Goal: Transaction & Acquisition: Purchase product/service

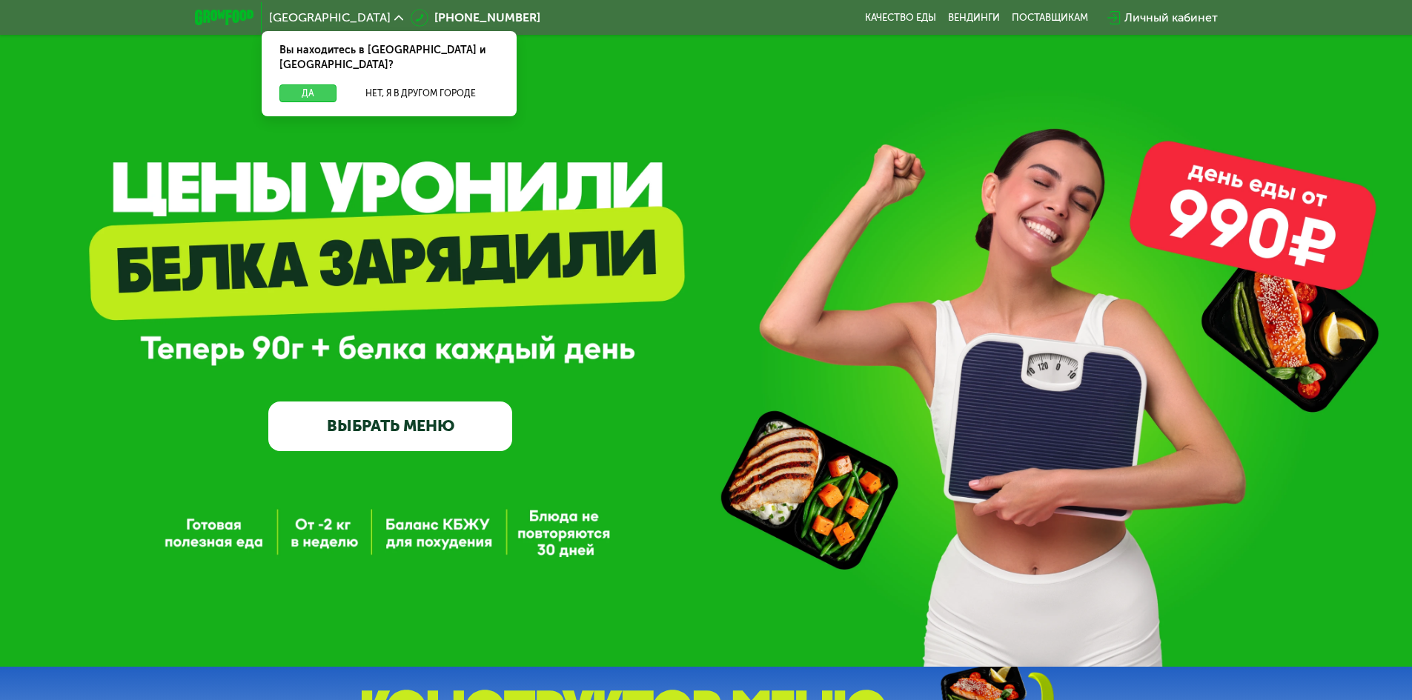
click at [313, 84] on button "Да" at bounding box center [307, 93] width 57 height 18
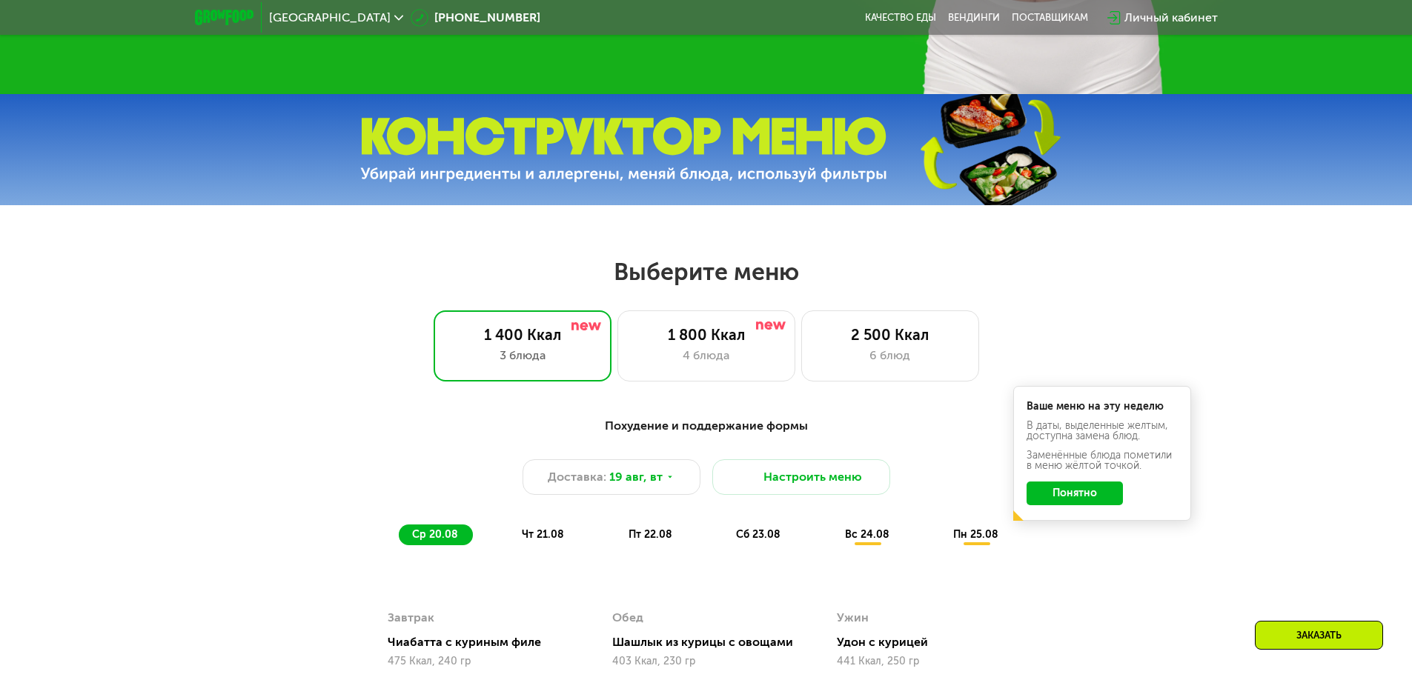
scroll to position [445, 0]
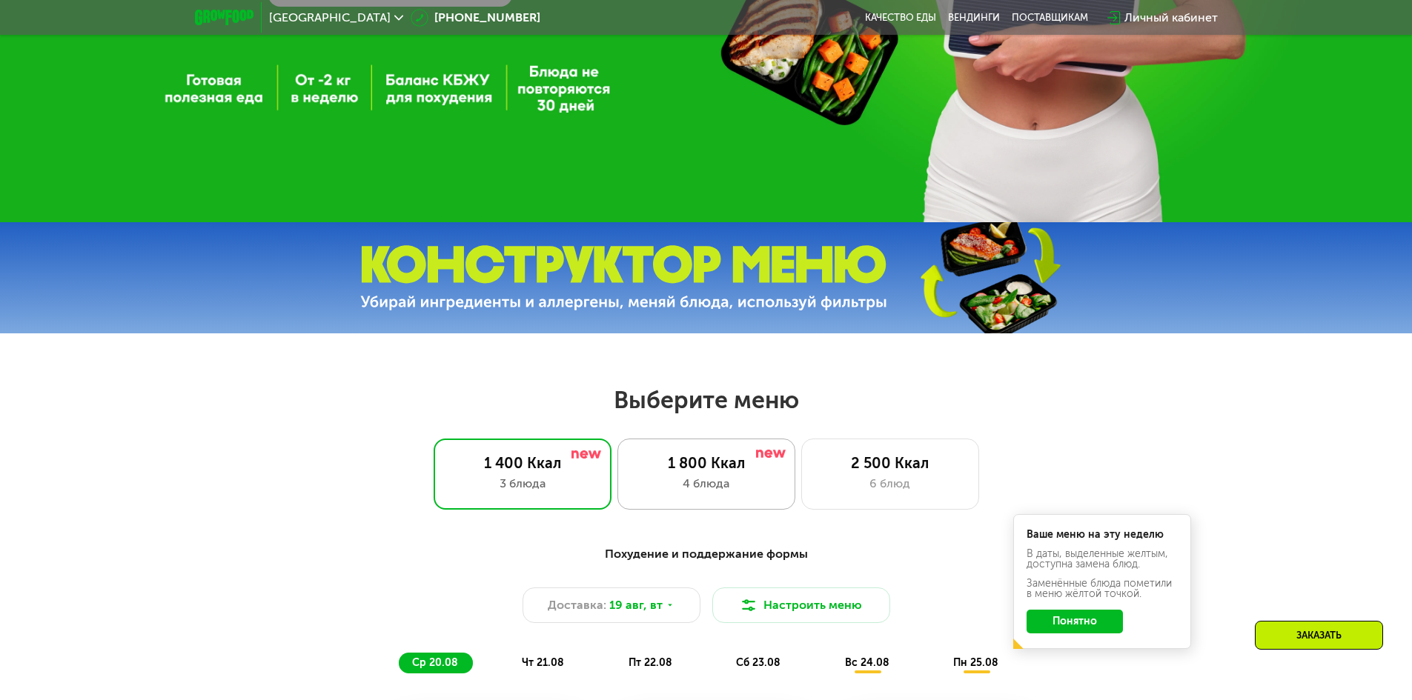
click at [801, 479] on div "1 800 Ккал 4 блюда" at bounding box center [890, 474] width 178 height 71
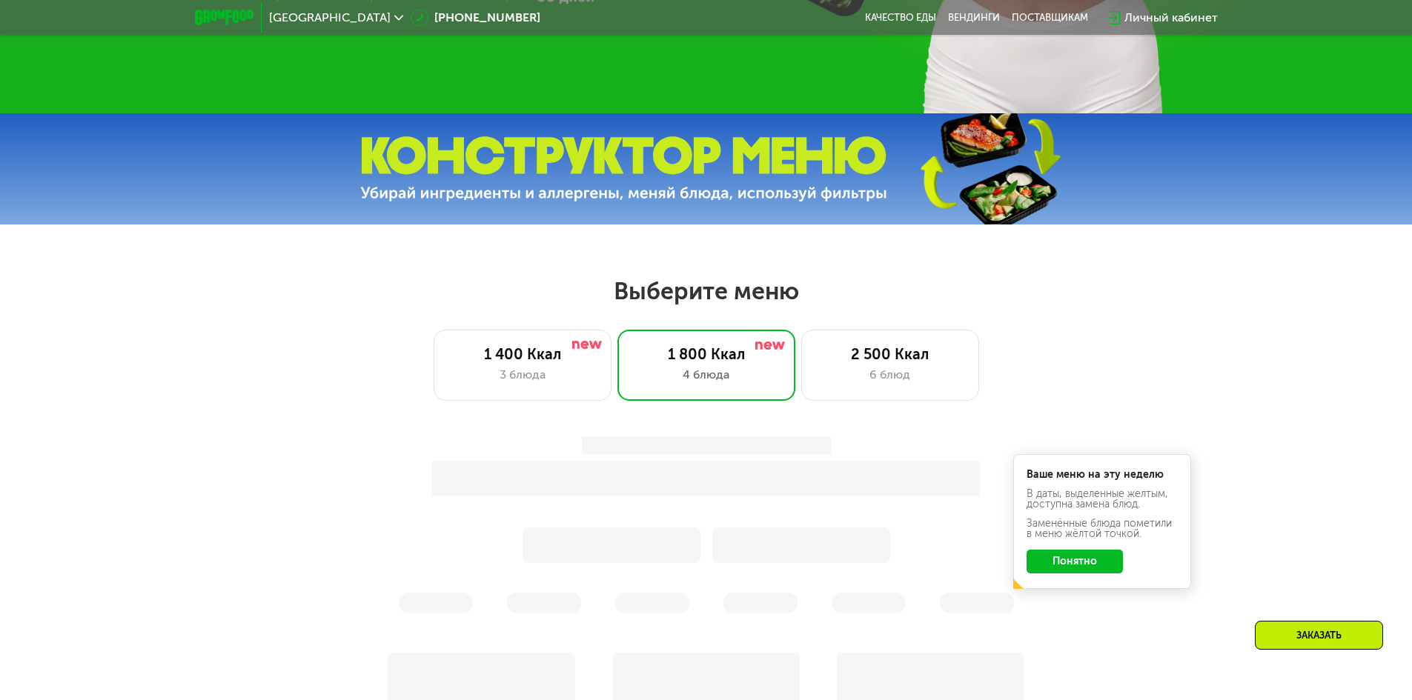
scroll to position [593, 0]
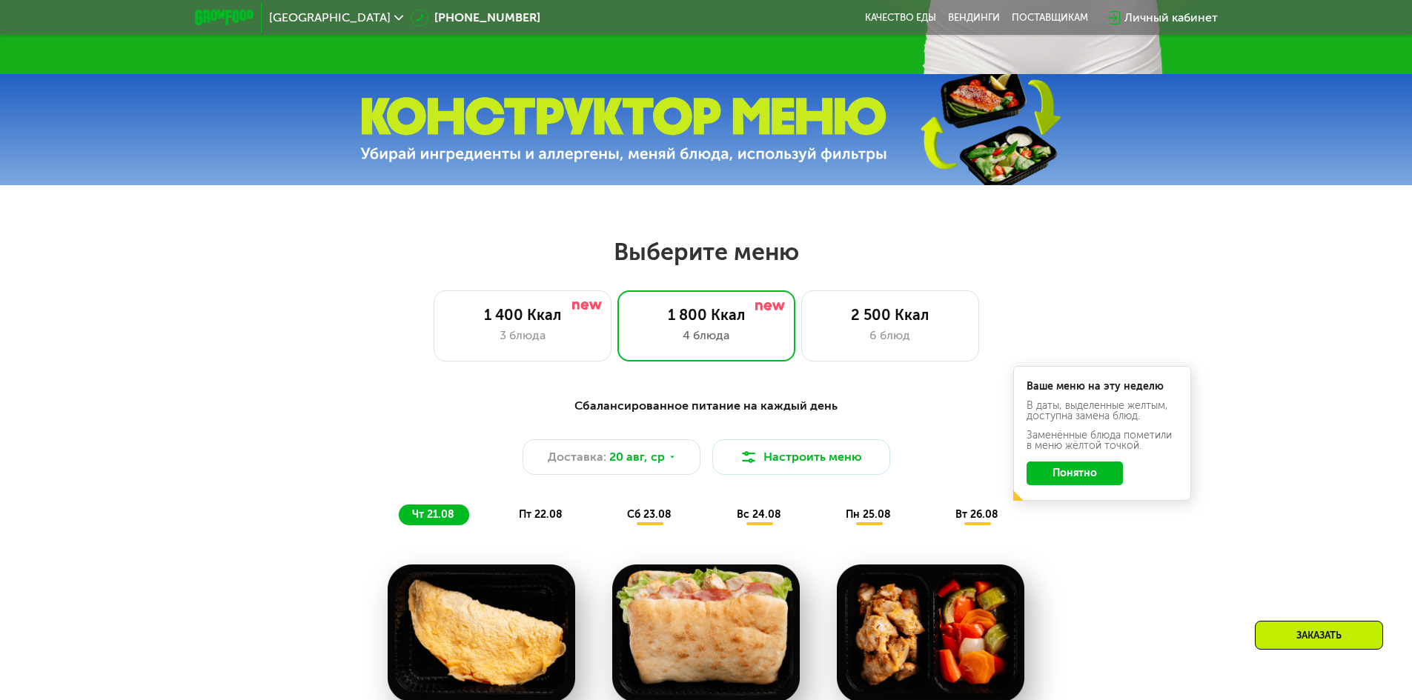
click at [1085, 480] on button "Понятно" at bounding box center [1074, 474] width 96 height 24
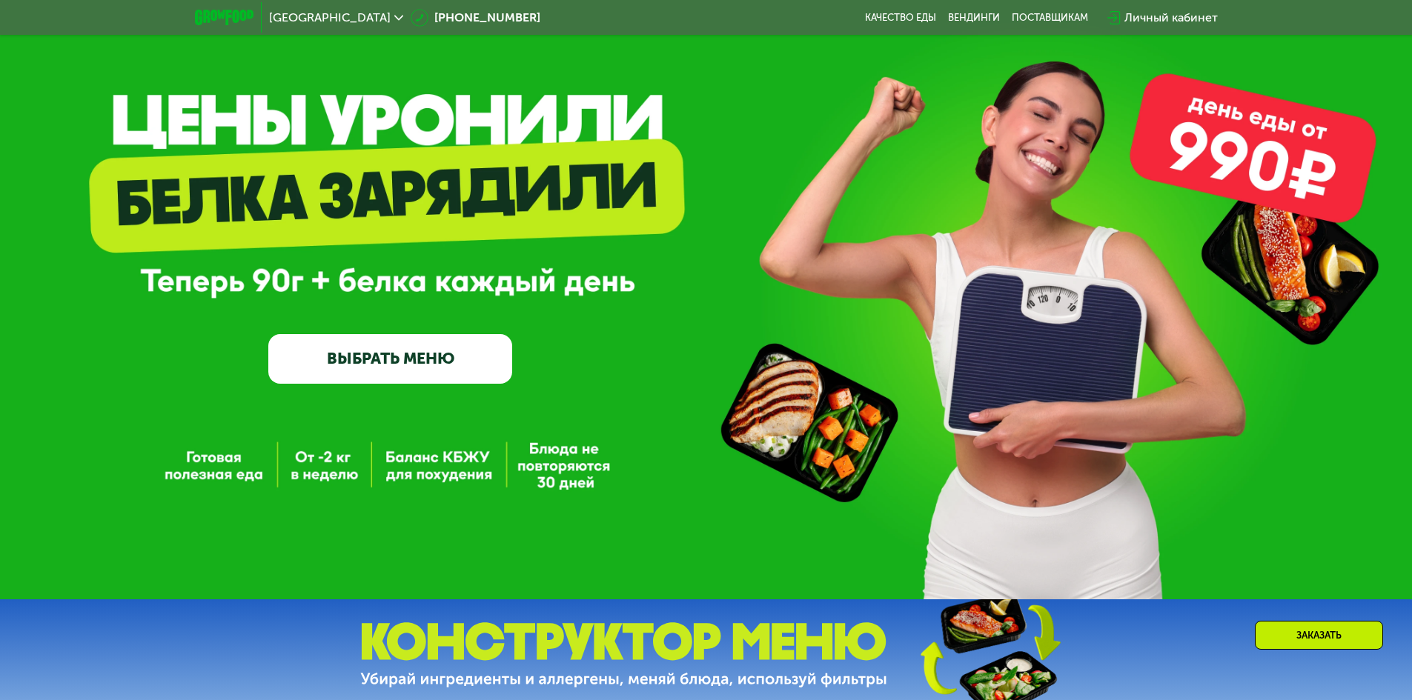
scroll to position [52, 0]
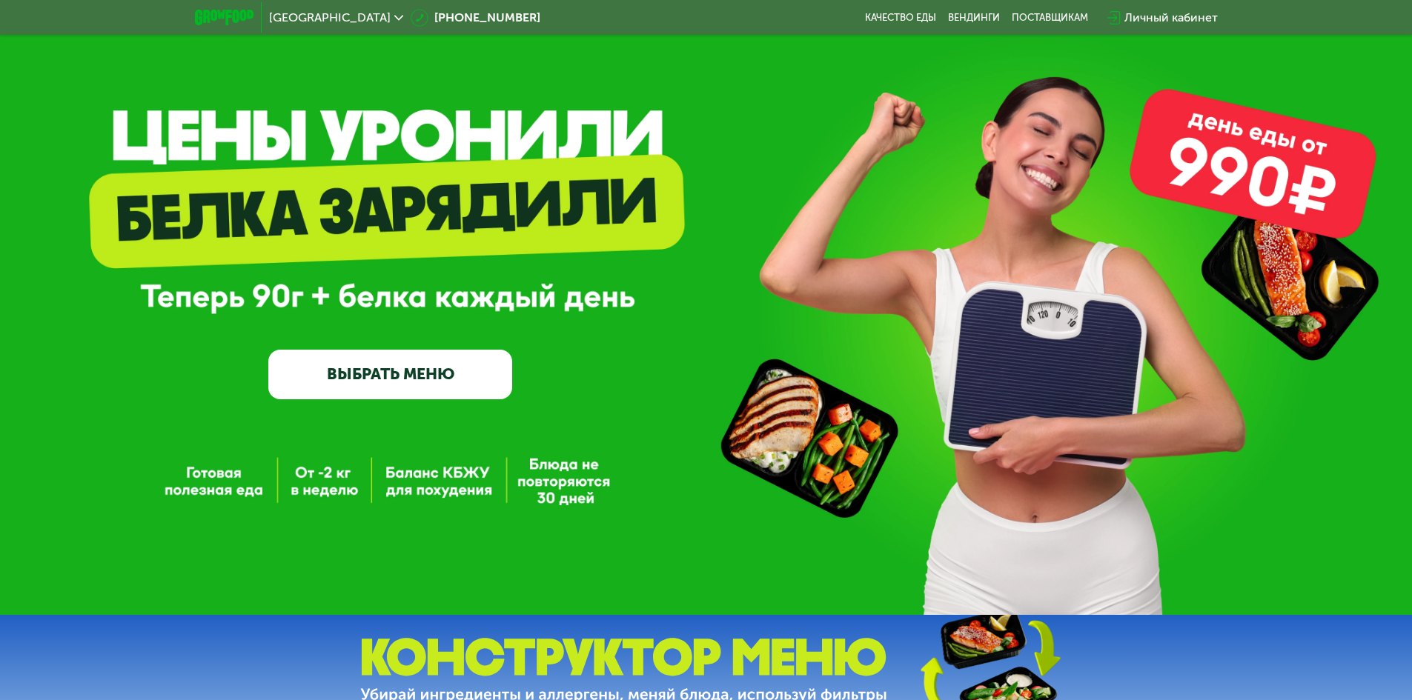
click at [393, 377] on link "ВЫБРАТЬ МЕНЮ" at bounding box center [390, 374] width 244 height 49
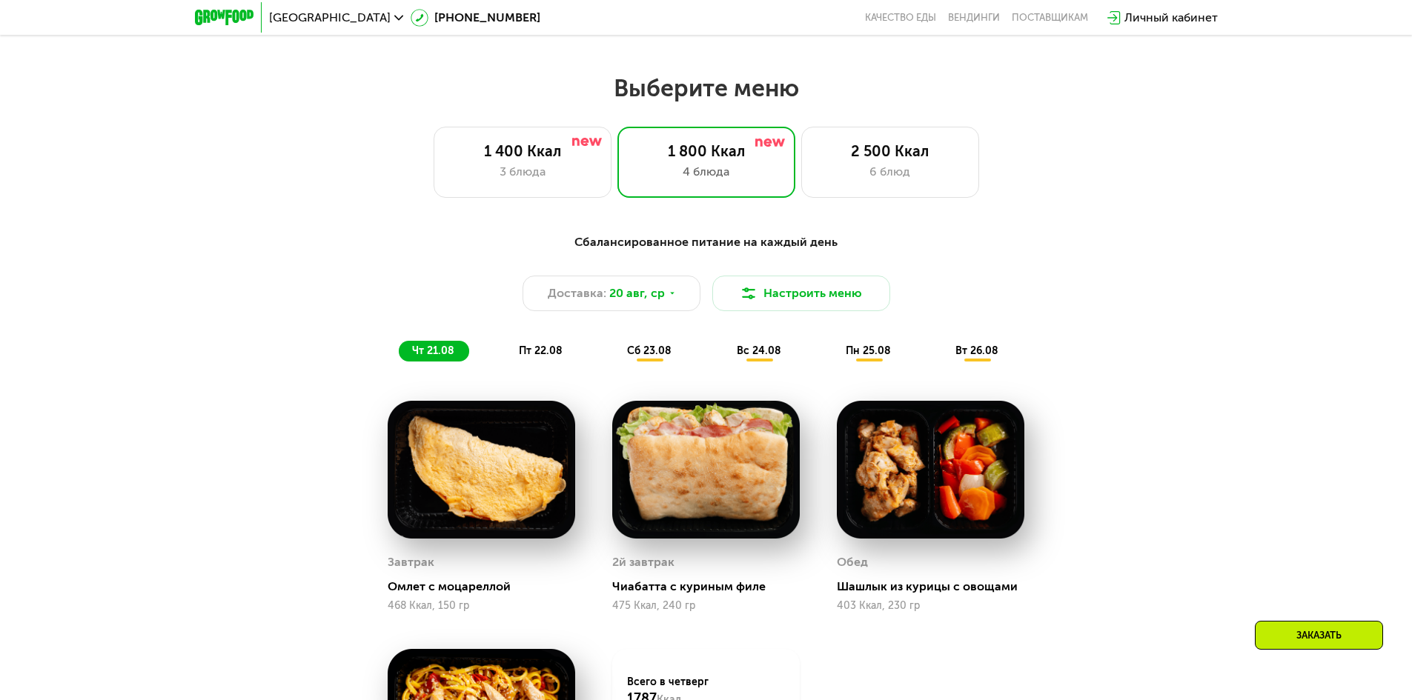
scroll to position [800, 0]
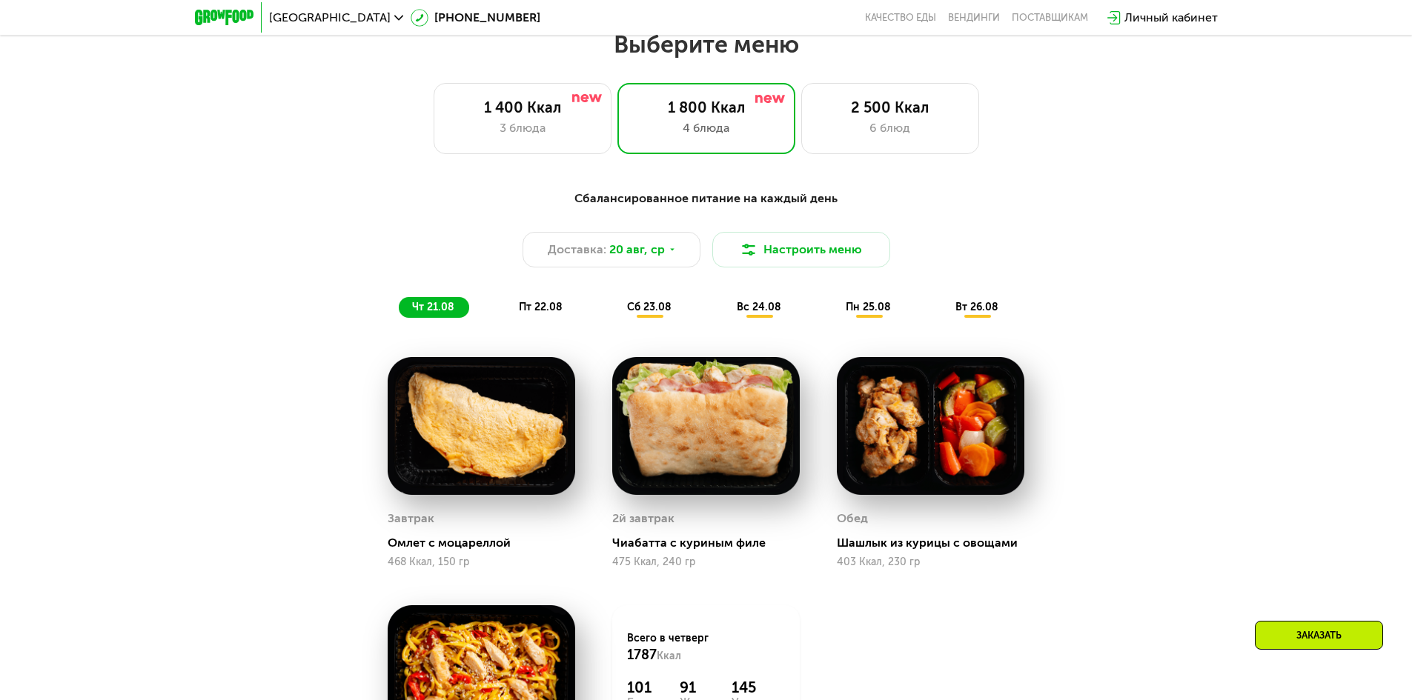
click at [647, 308] on span "сб 23.08" at bounding box center [649, 307] width 44 height 13
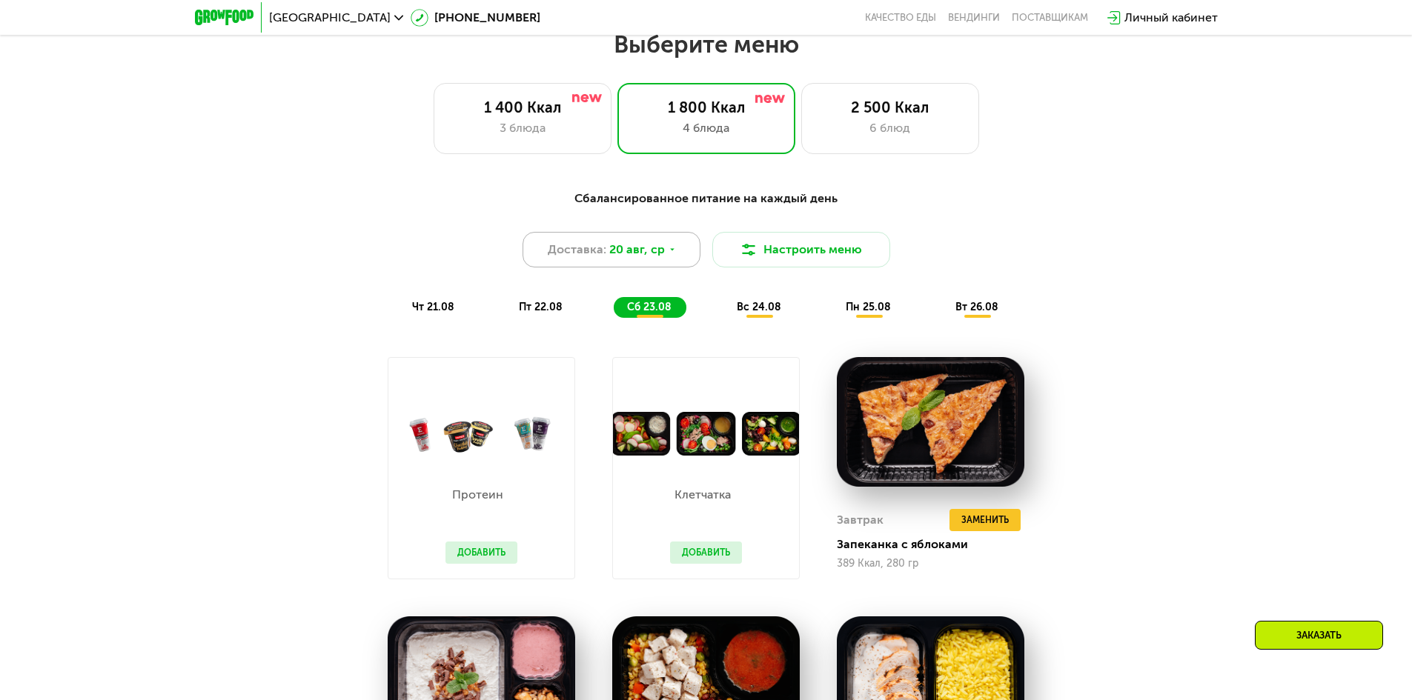
click at [650, 255] on span "20 авг, ср" at bounding box center [637, 250] width 56 height 18
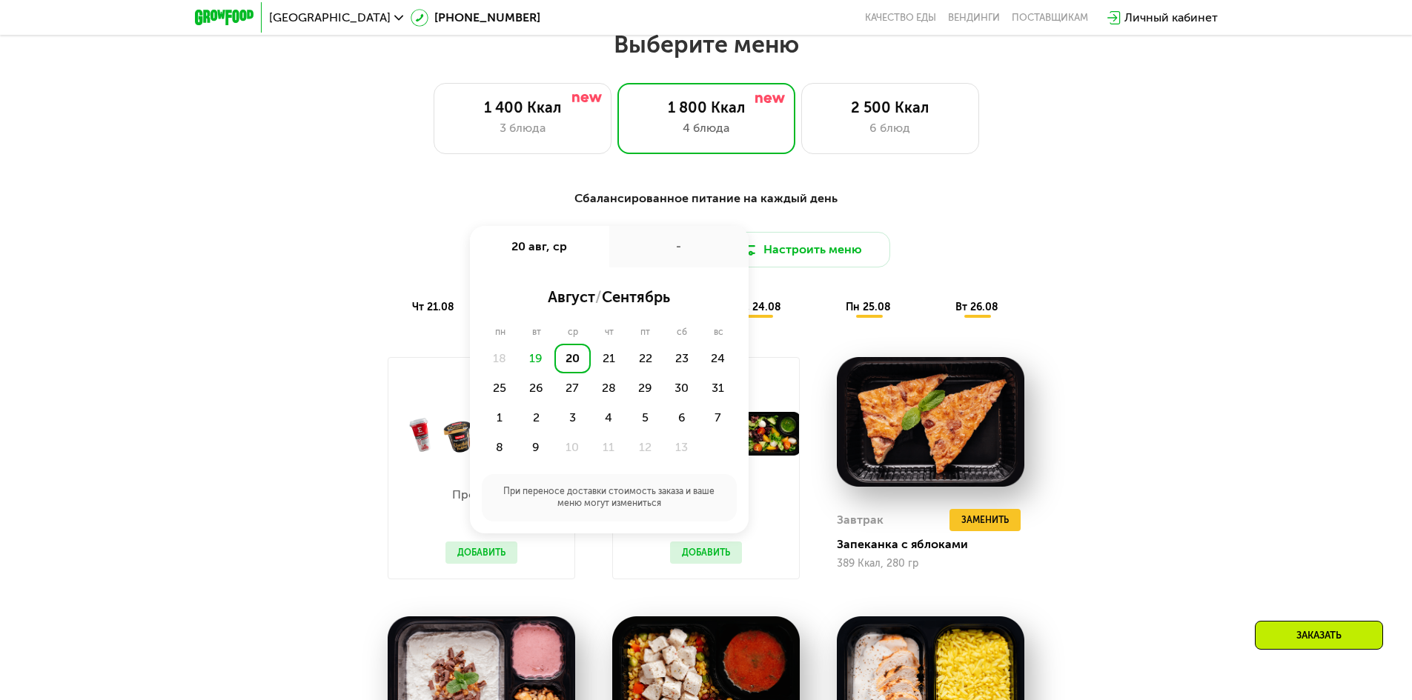
click at [650, 255] on div "-" at bounding box center [678, 247] width 139 height 42
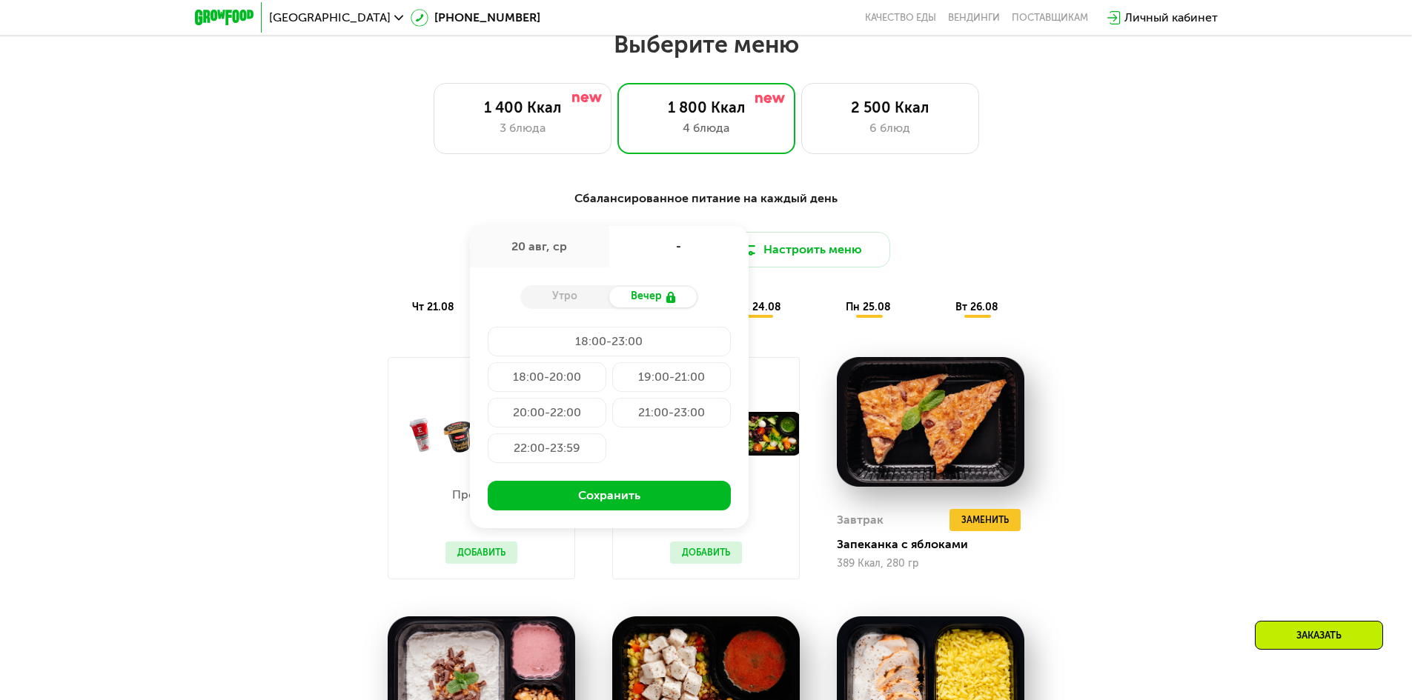
click at [958, 242] on div "Доставка: [DATE] авг, ср - Утро Вечер 18:00-23:00 18:00-20:00 19:00-21:00 20:00…" at bounding box center [706, 250] width 877 height 36
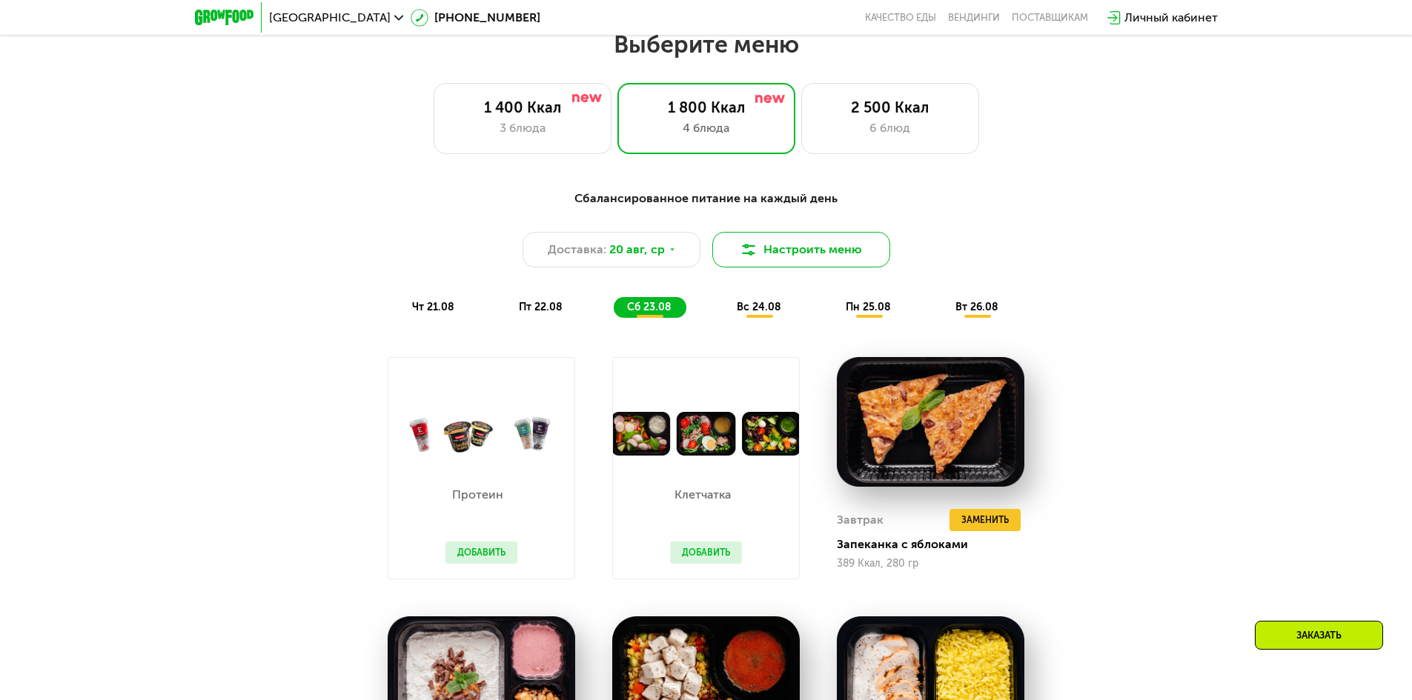
click at [837, 253] on button "Настроить меню" at bounding box center [801, 250] width 178 height 36
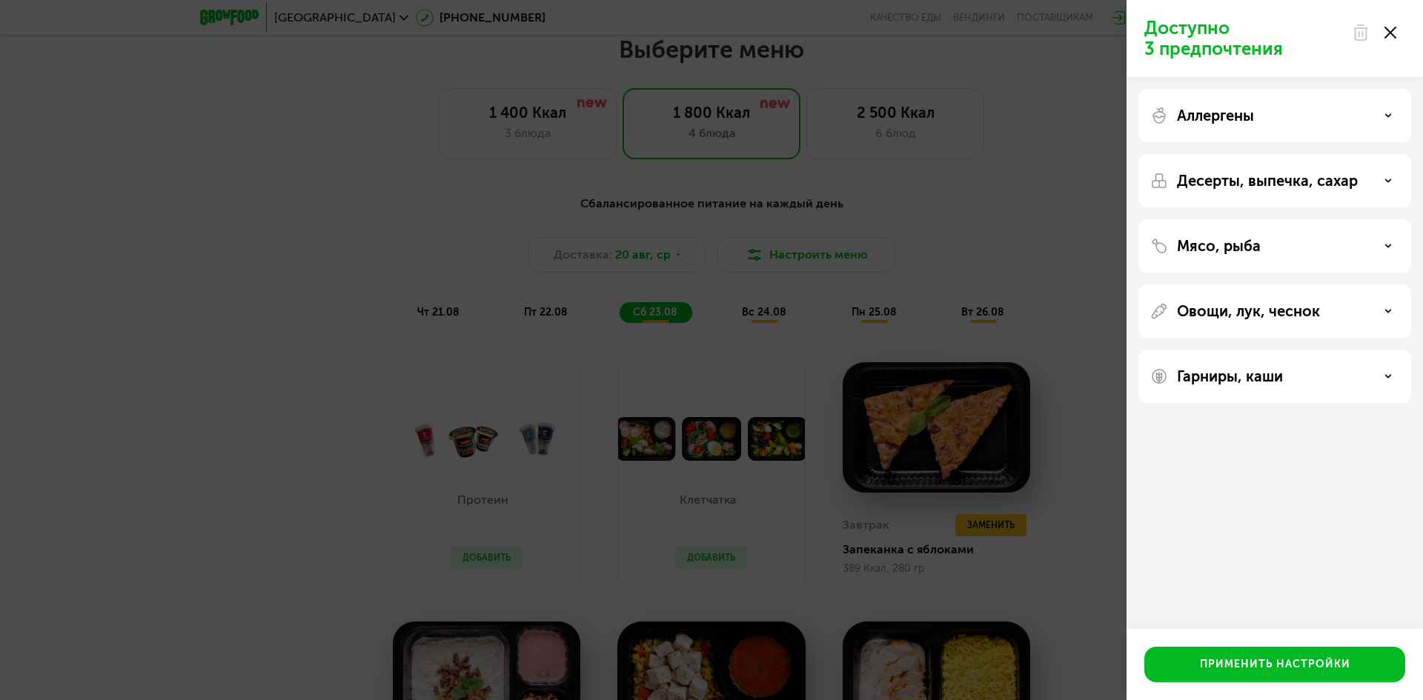
click at [1393, 31] on use at bounding box center [1390, 33] width 12 height 12
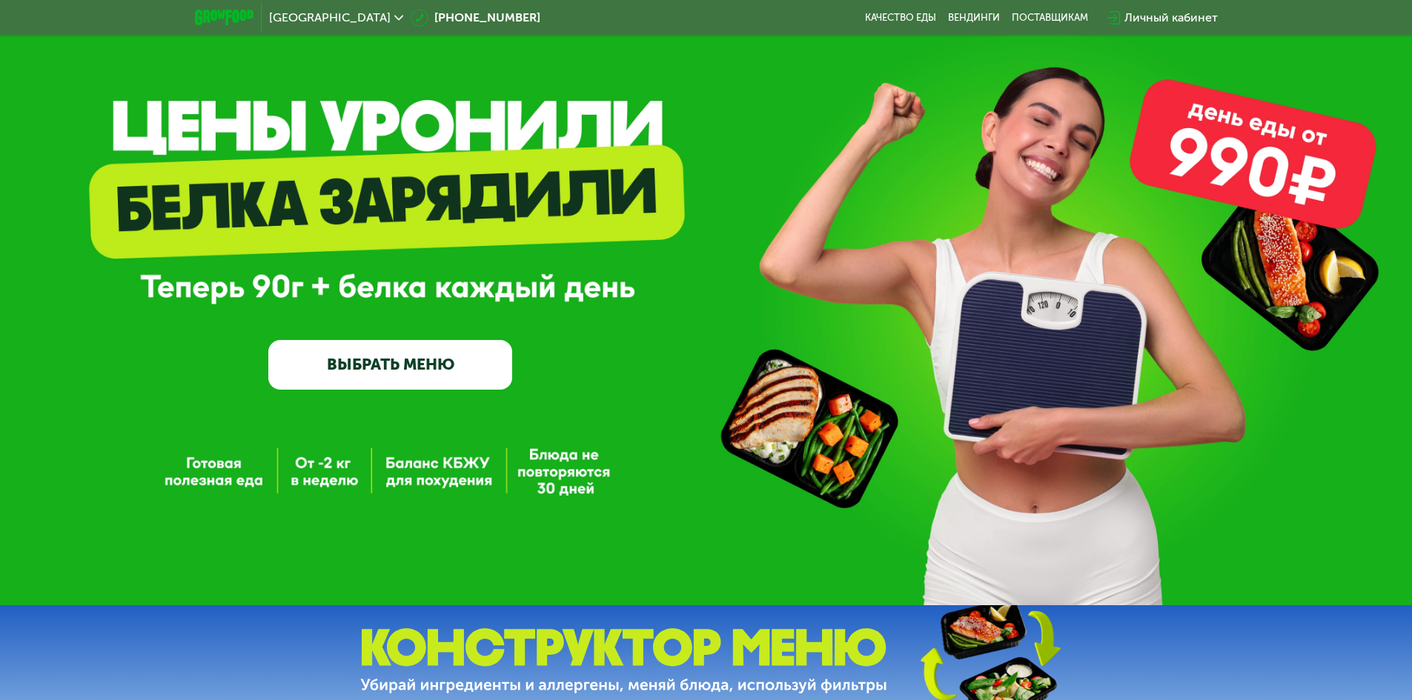
scroll to position [0, 0]
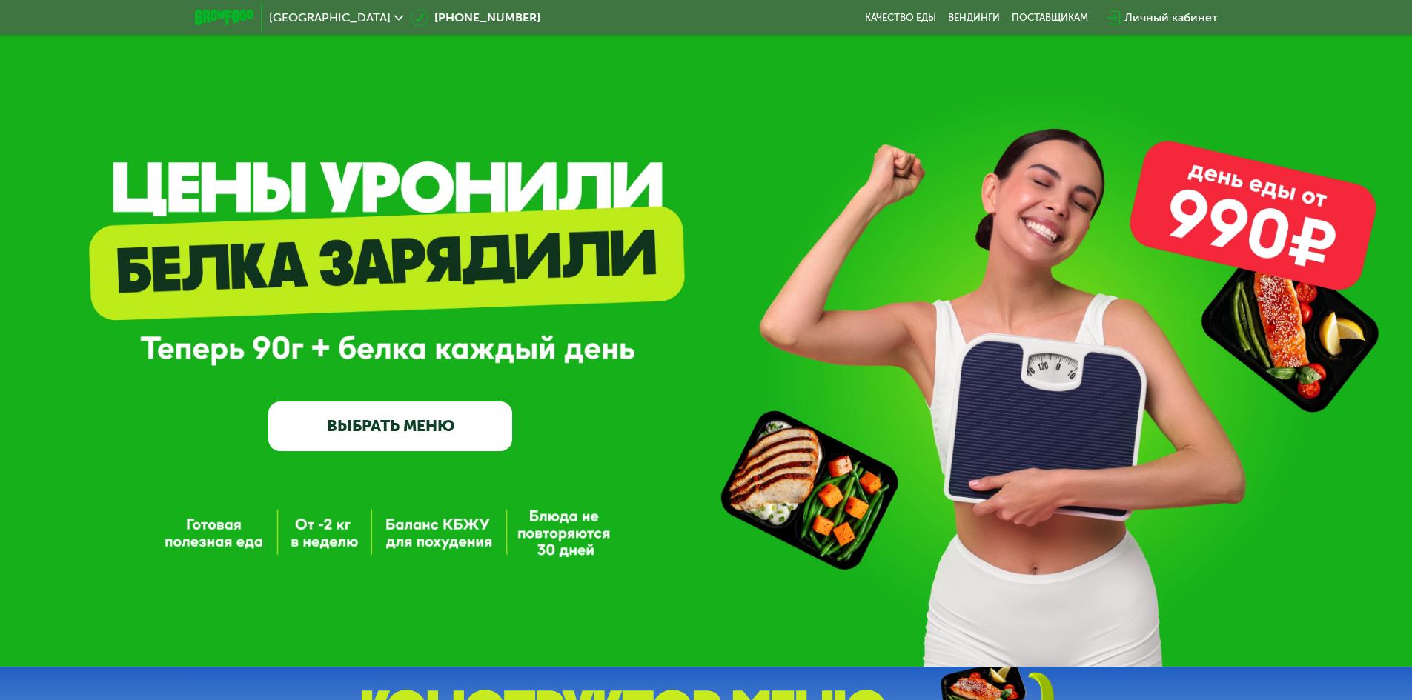
click at [1140, 17] on div "Личный кабинет" at bounding box center [1170, 18] width 93 height 18
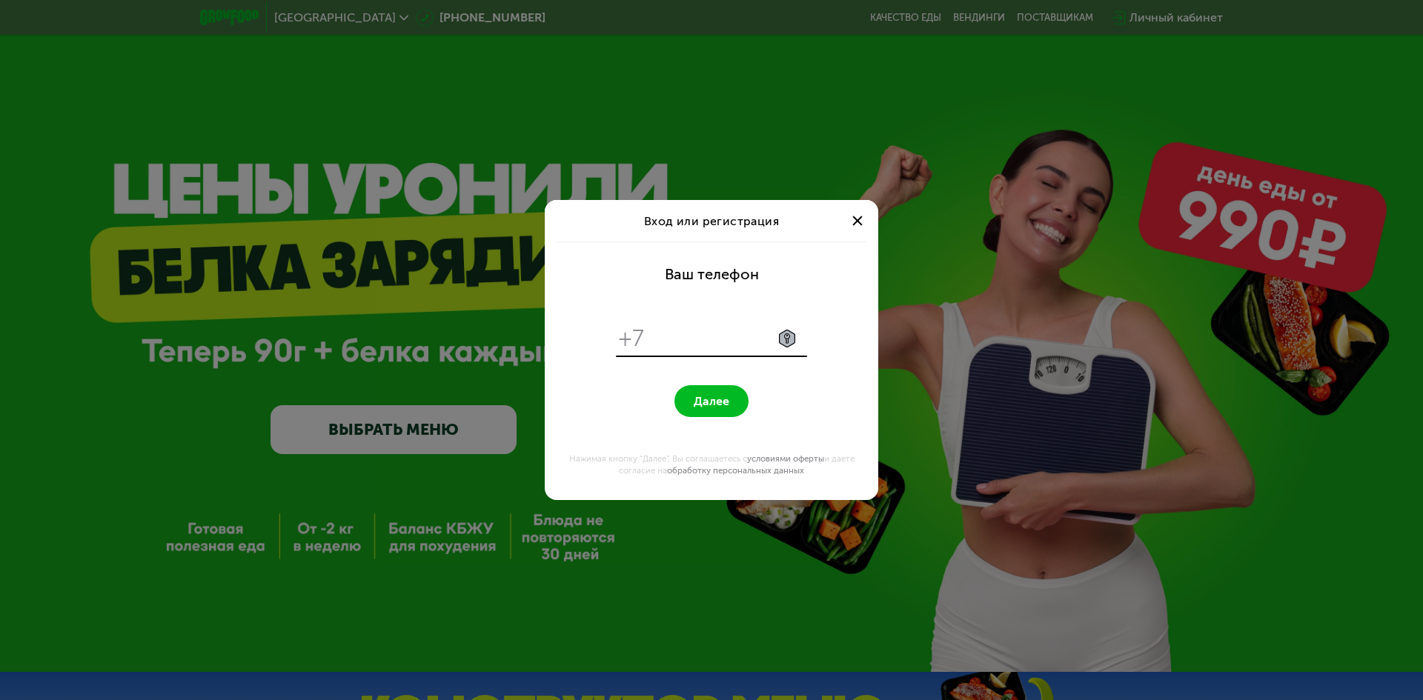
click at [854, 214] on div at bounding box center [858, 221] width 18 height 18
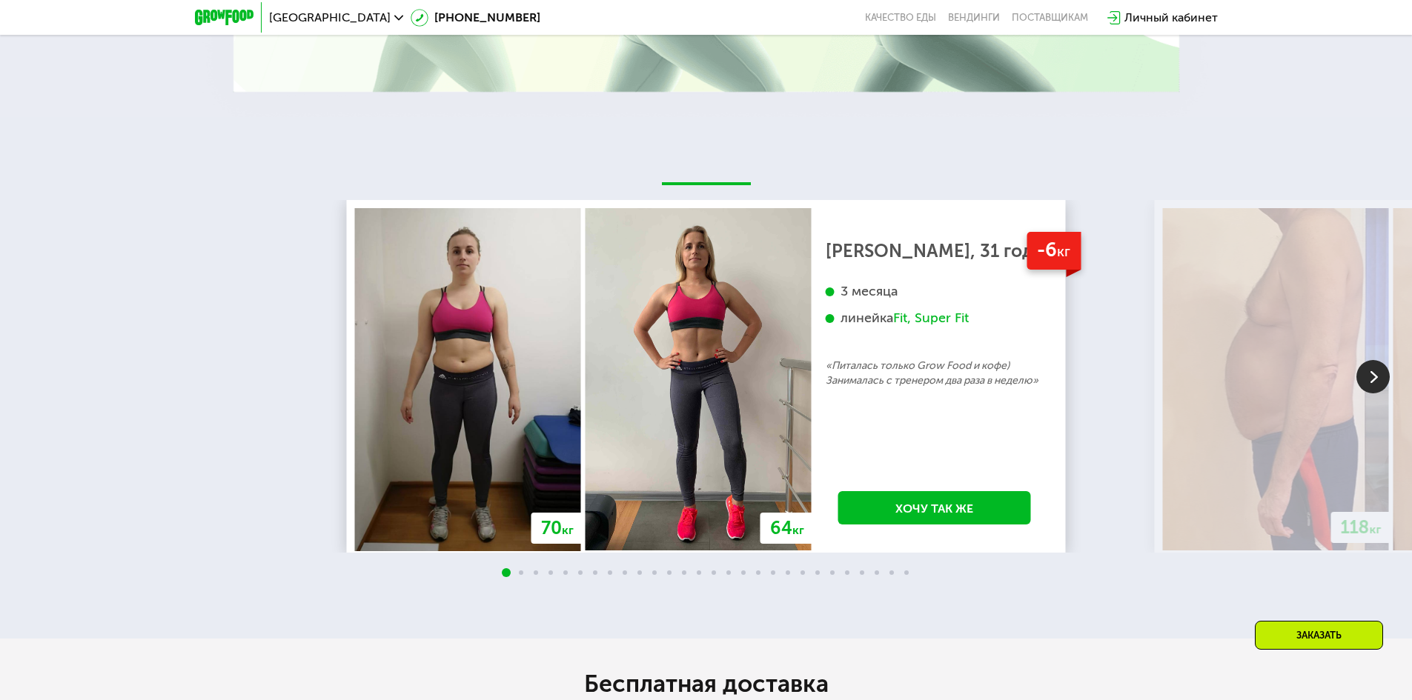
scroll to position [3039, 0]
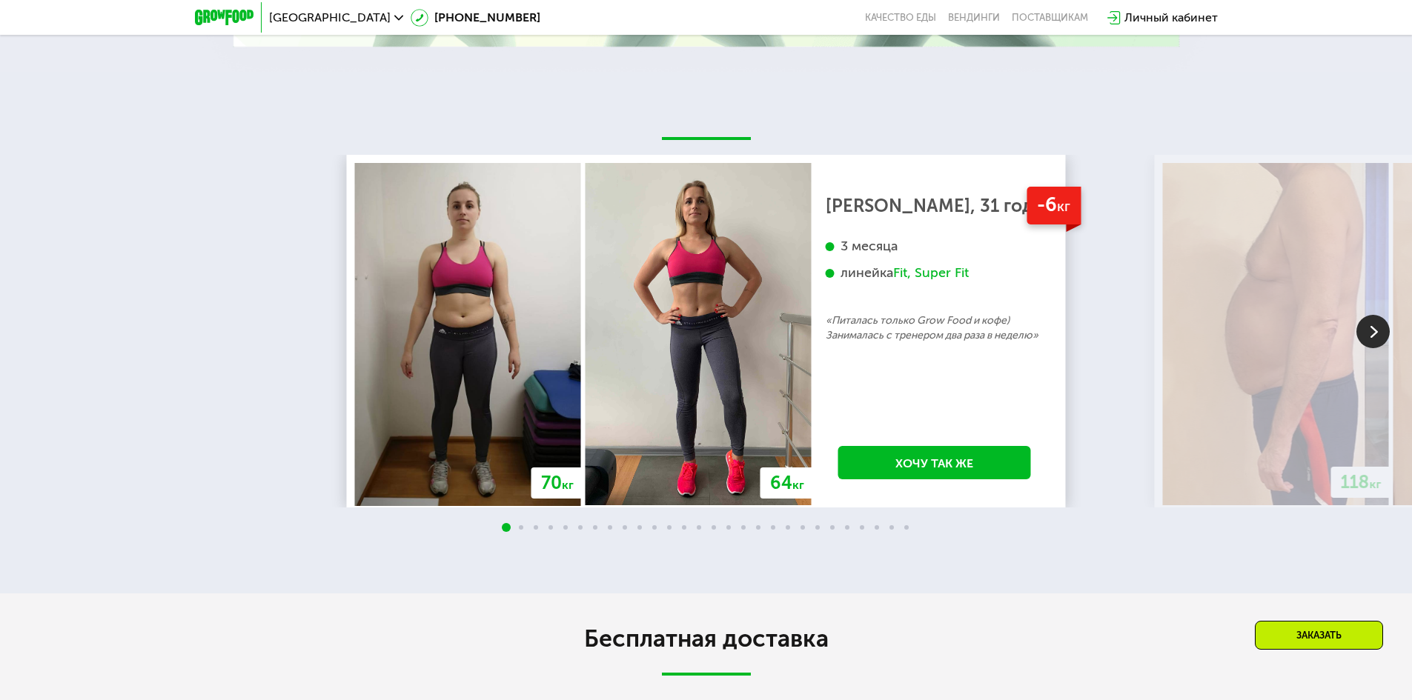
click at [1370, 323] on img at bounding box center [1372, 331] width 33 height 33
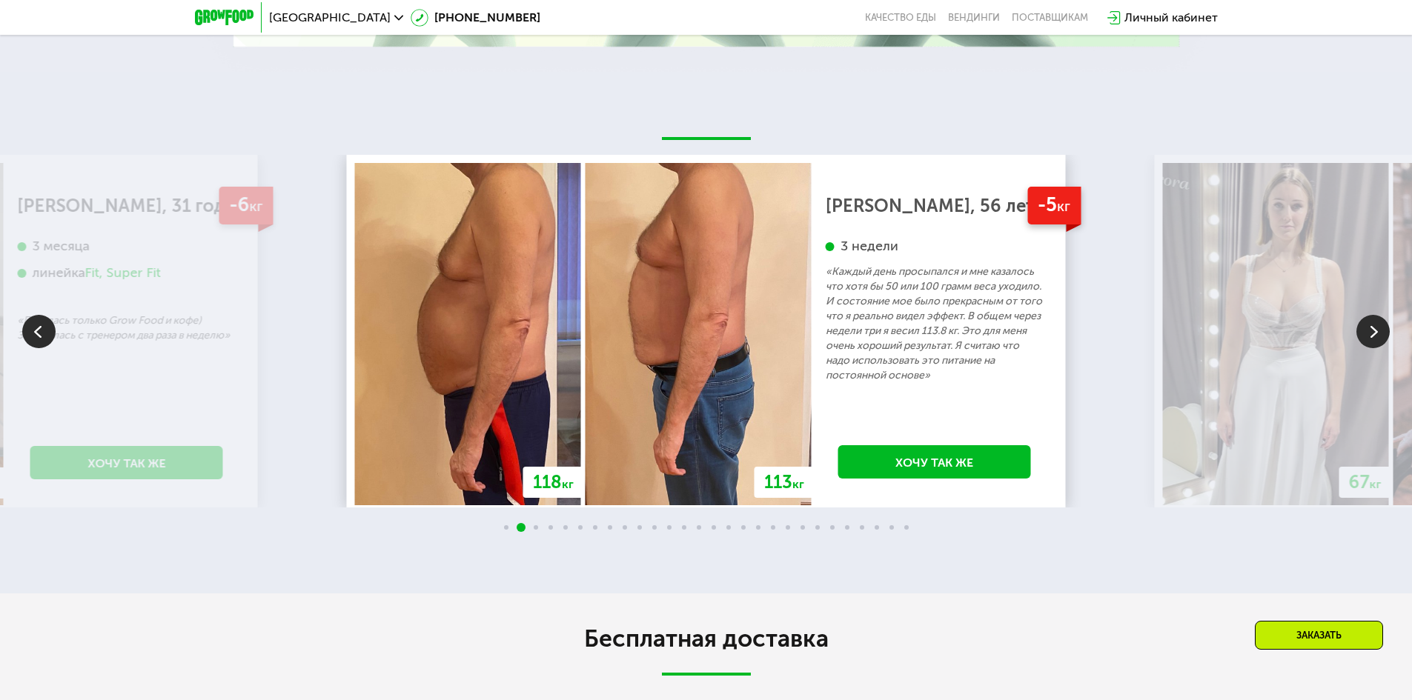
click at [1370, 323] on img at bounding box center [1372, 331] width 33 height 33
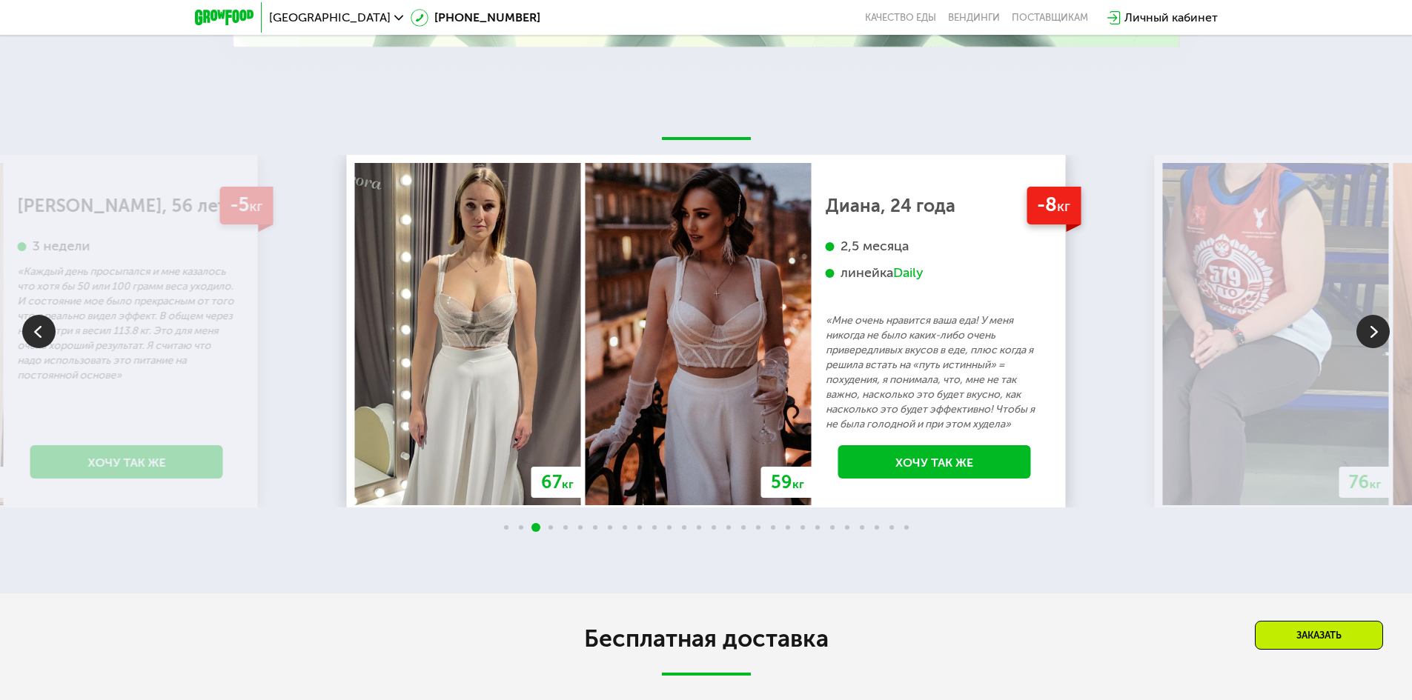
click at [1370, 323] on img at bounding box center [1372, 331] width 33 height 33
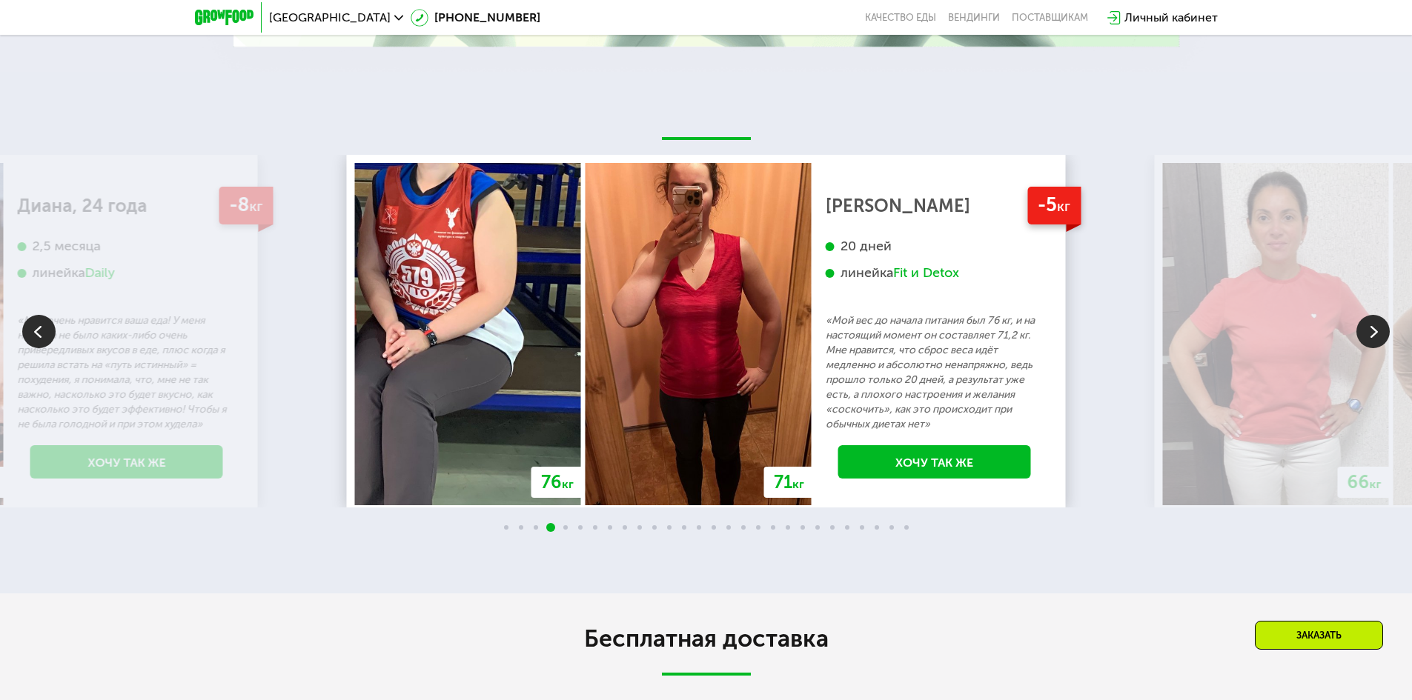
click at [1370, 323] on img at bounding box center [1372, 331] width 33 height 33
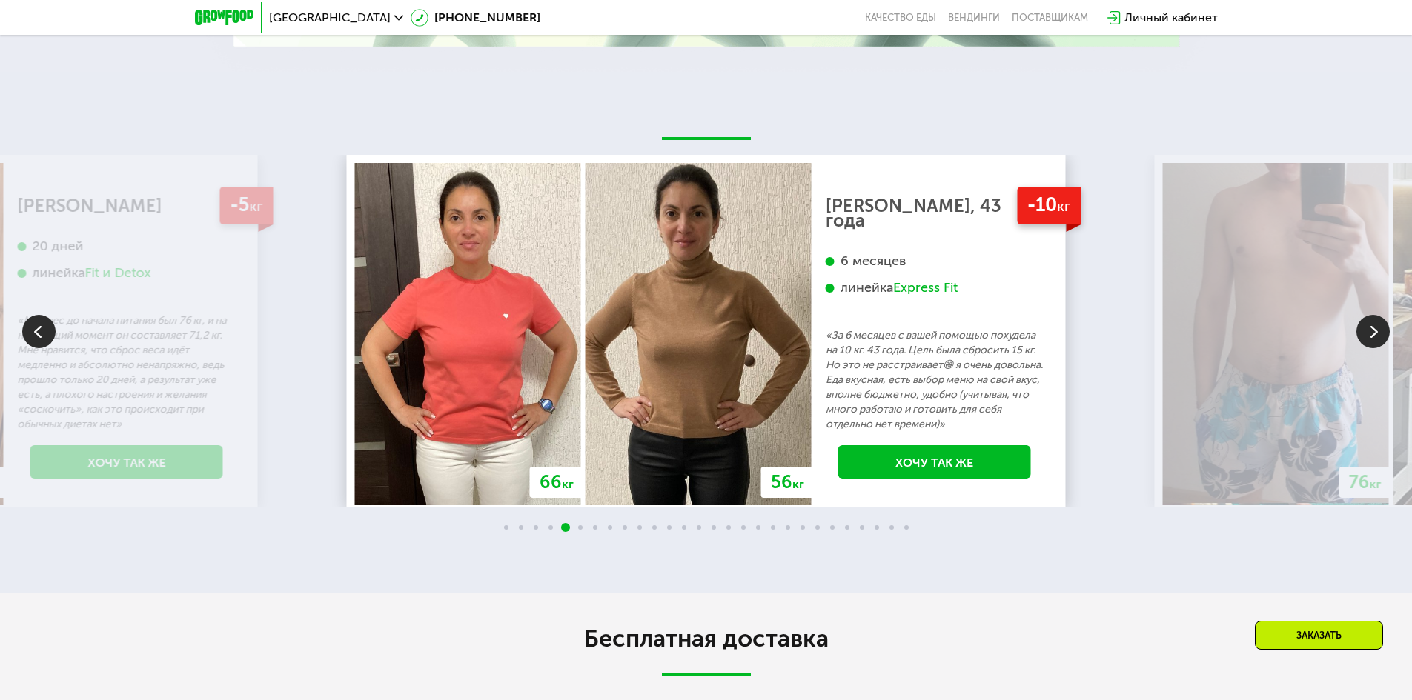
click at [1370, 323] on img at bounding box center [1372, 331] width 33 height 33
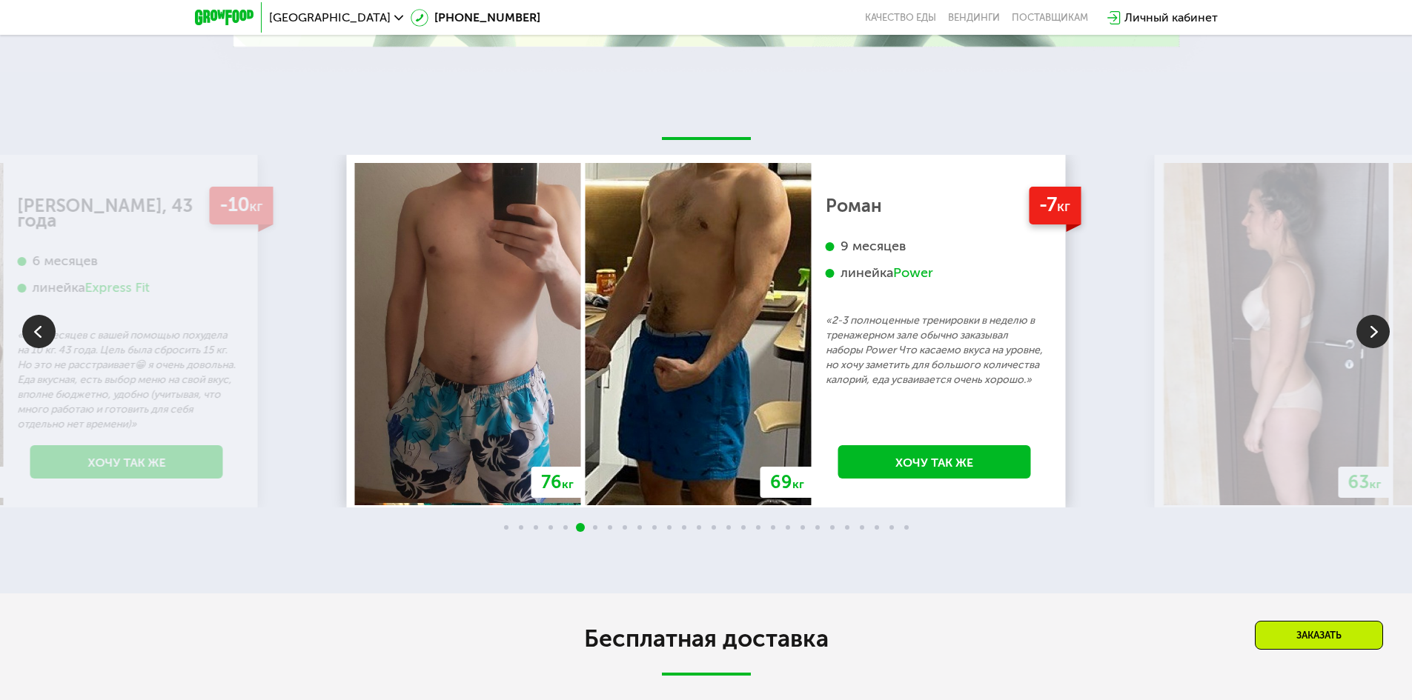
click at [1370, 323] on img at bounding box center [1372, 331] width 33 height 33
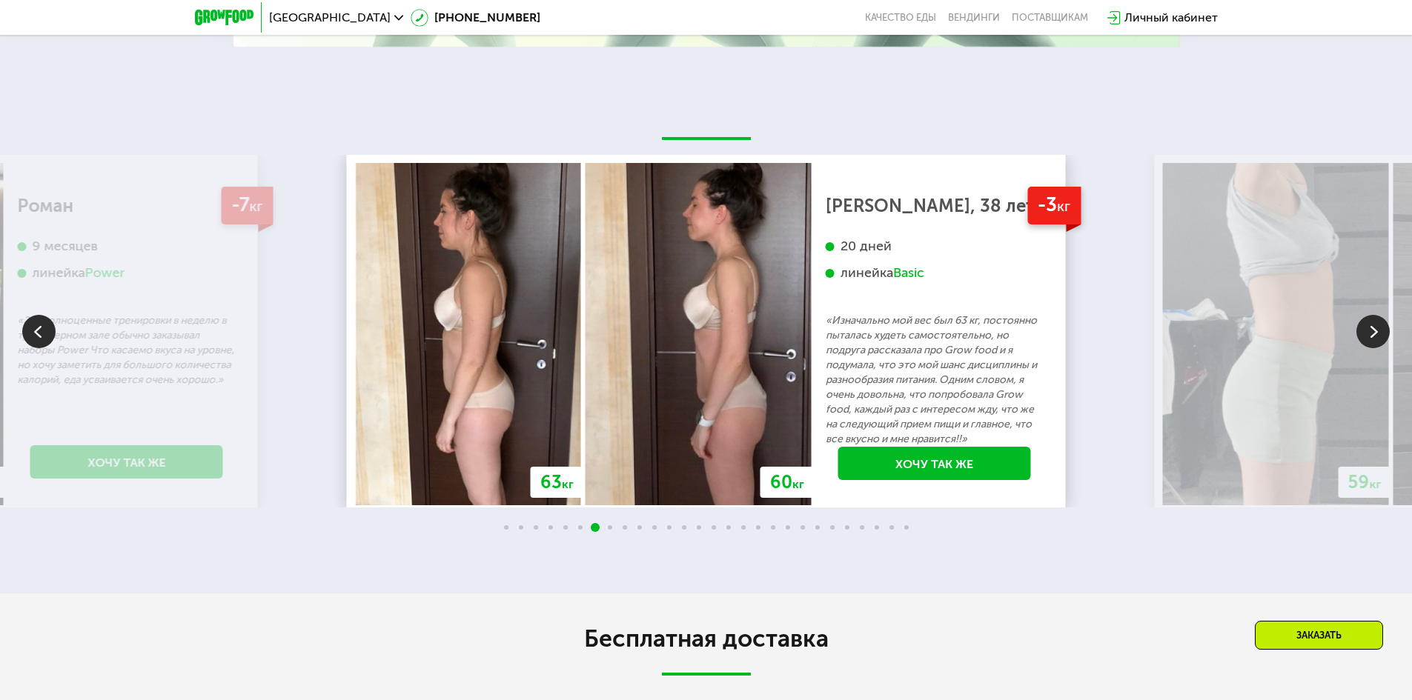
click at [1370, 323] on img at bounding box center [1372, 331] width 33 height 33
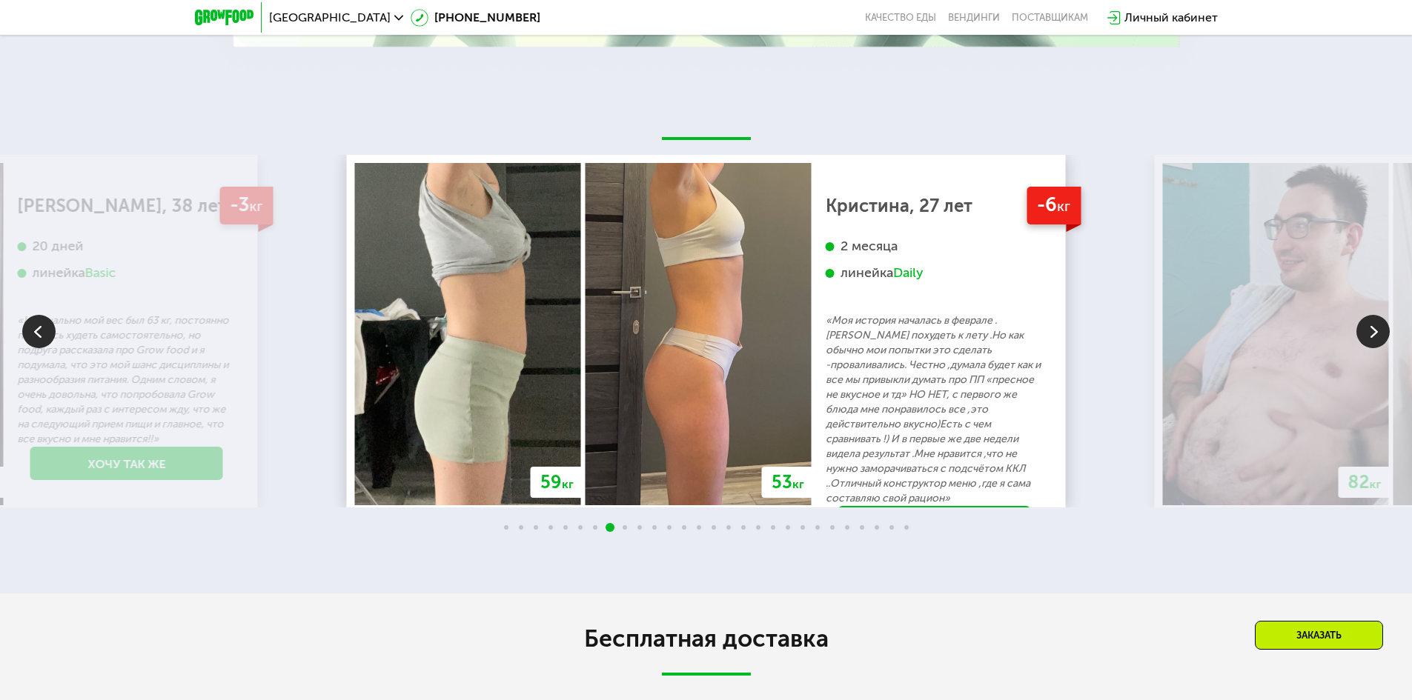
click at [1370, 323] on img at bounding box center [1372, 331] width 33 height 33
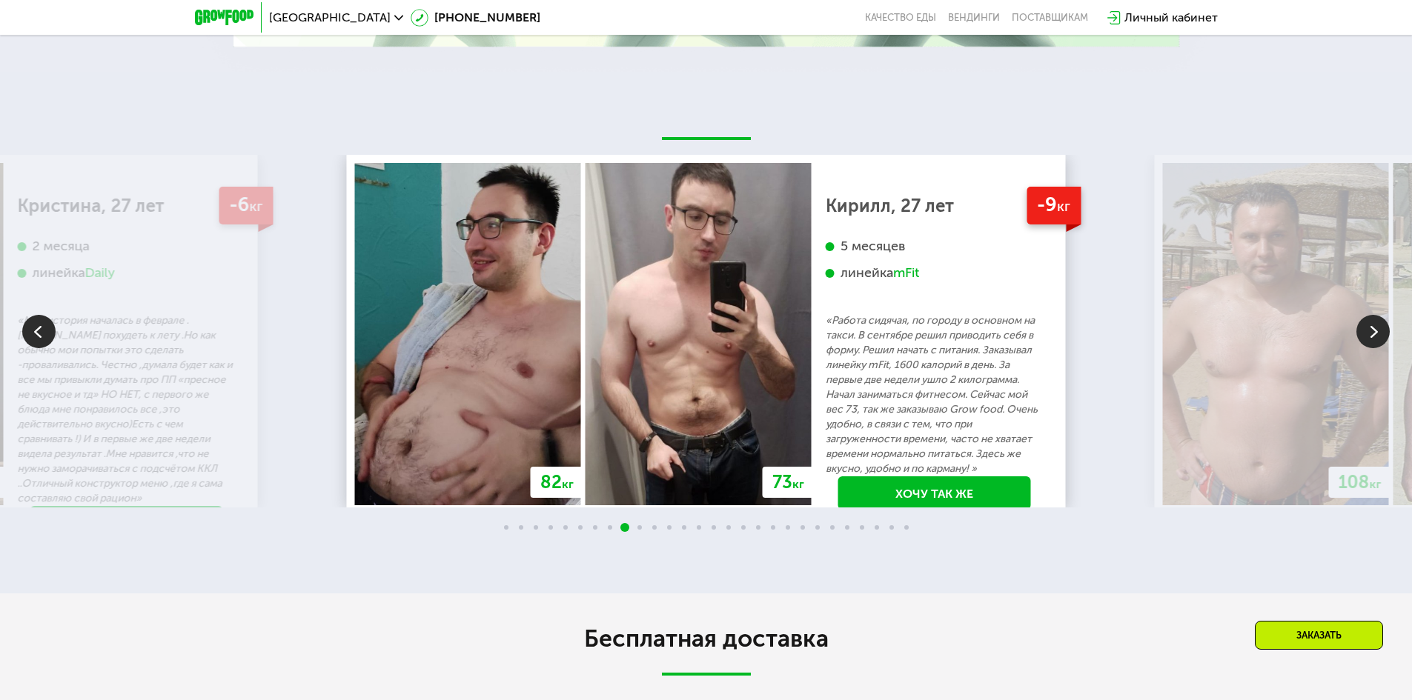
click at [1370, 323] on img at bounding box center [1372, 331] width 33 height 33
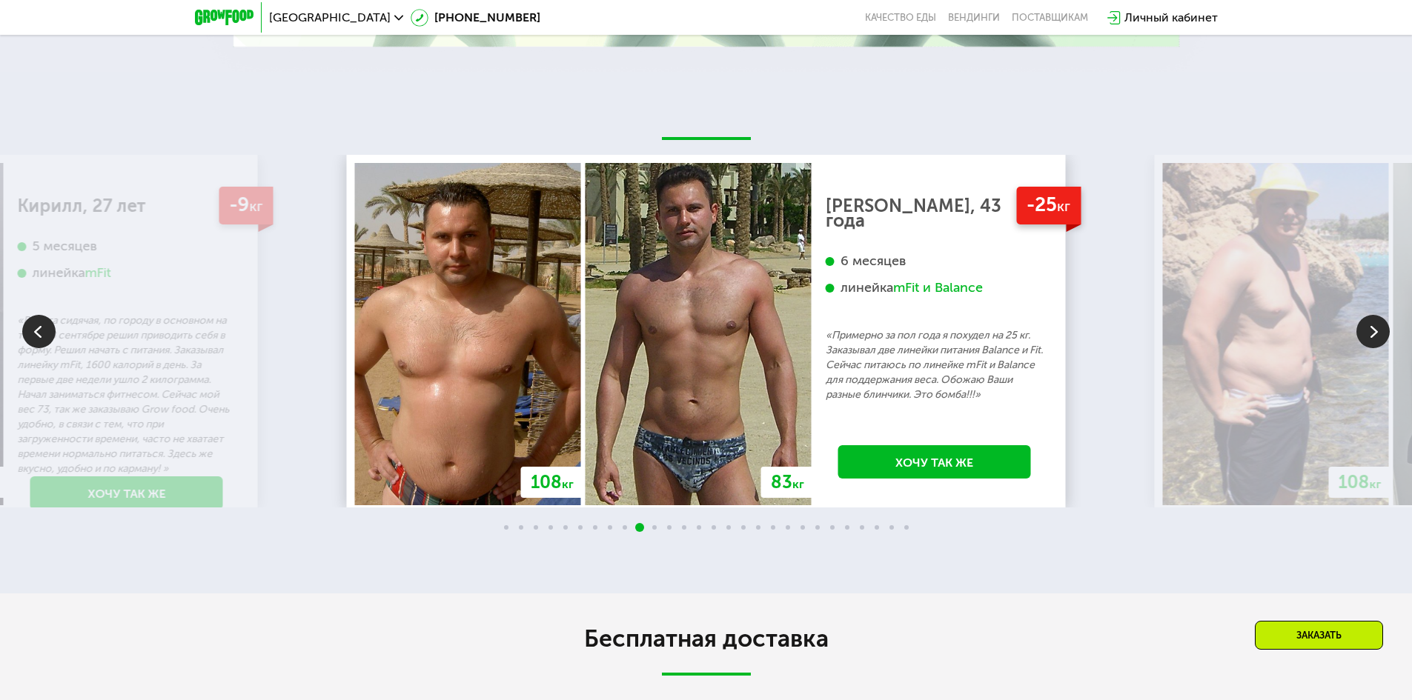
click at [1370, 323] on img at bounding box center [1372, 331] width 33 height 33
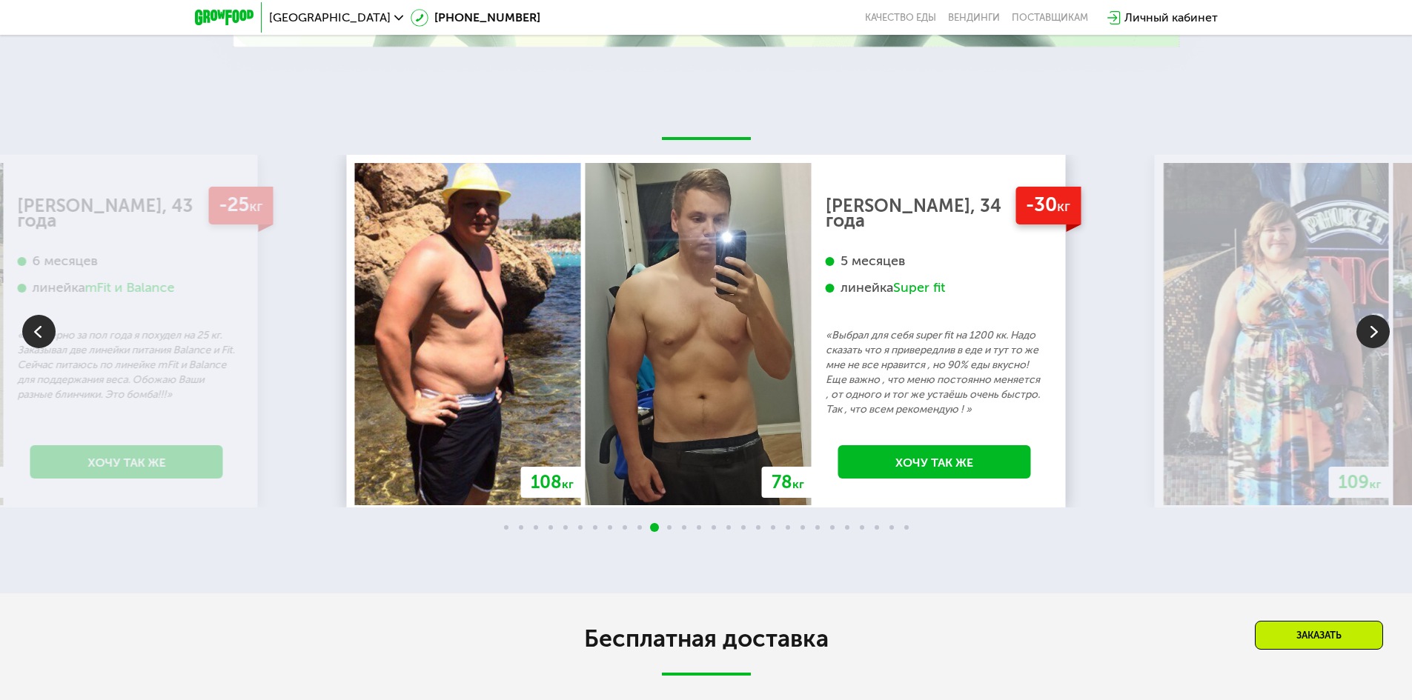
click at [1370, 323] on img at bounding box center [1372, 331] width 33 height 33
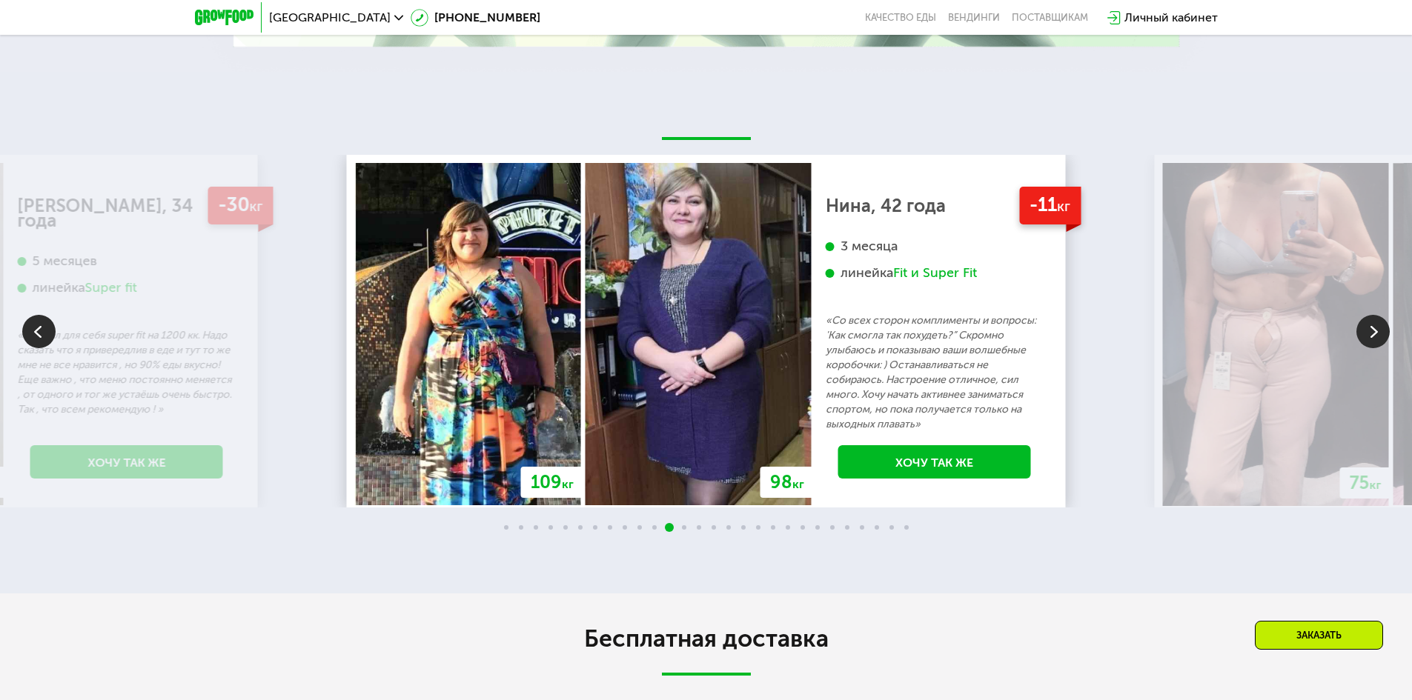
click at [1379, 319] on img at bounding box center [1372, 331] width 33 height 33
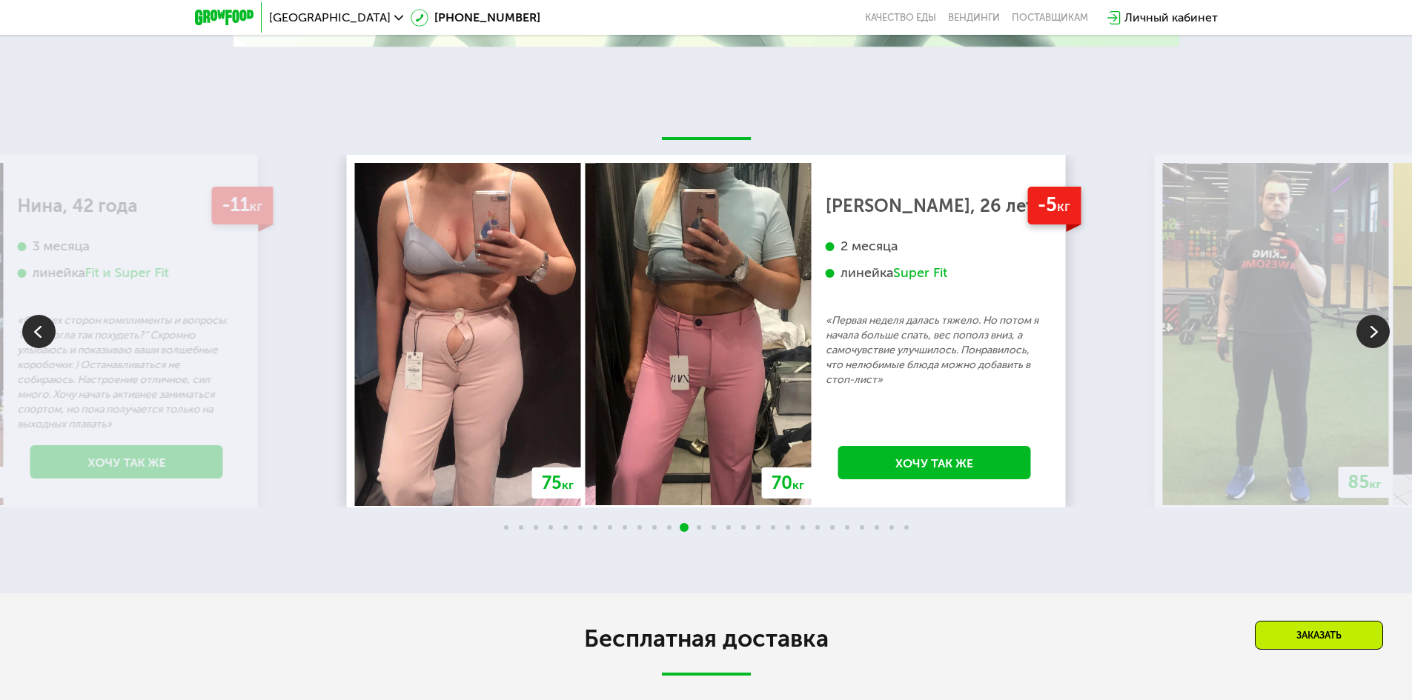
click at [1379, 319] on img at bounding box center [1372, 331] width 33 height 33
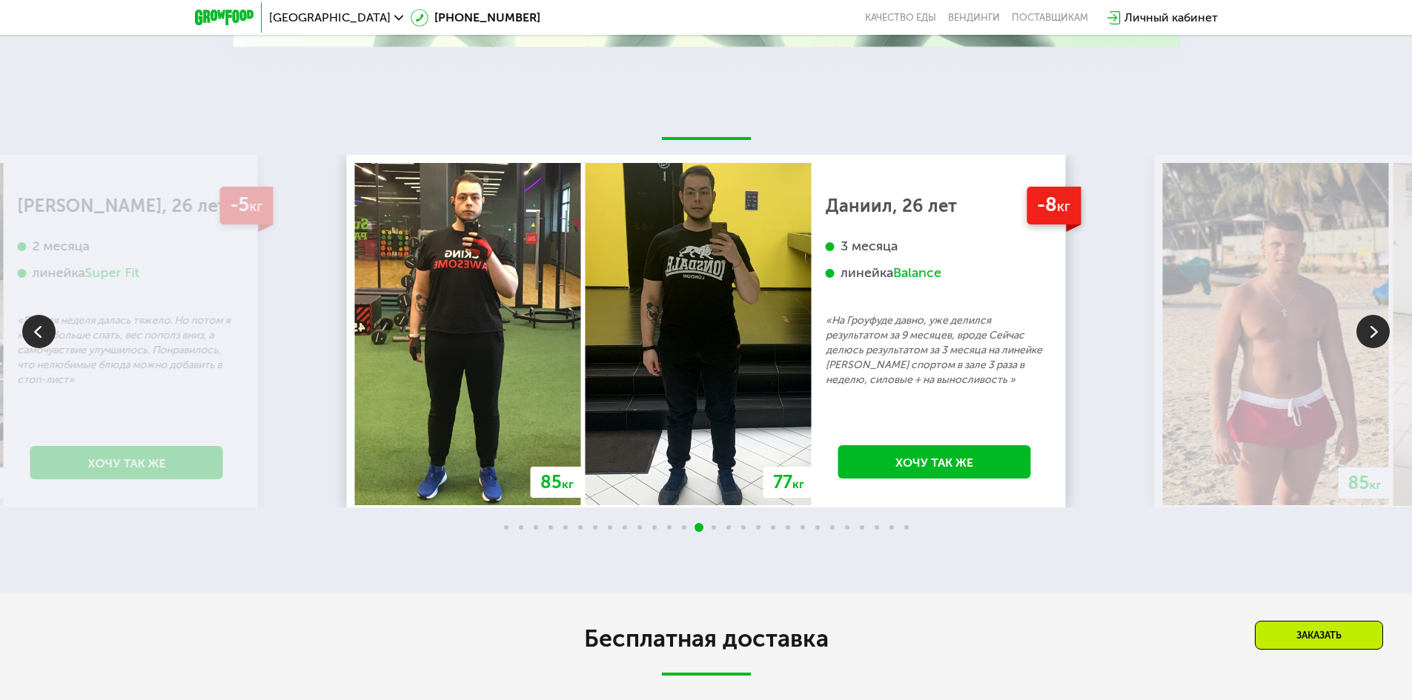
click at [1379, 319] on img at bounding box center [1372, 331] width 33 height 33
